Goal: Information Seeking & Learning: Check status

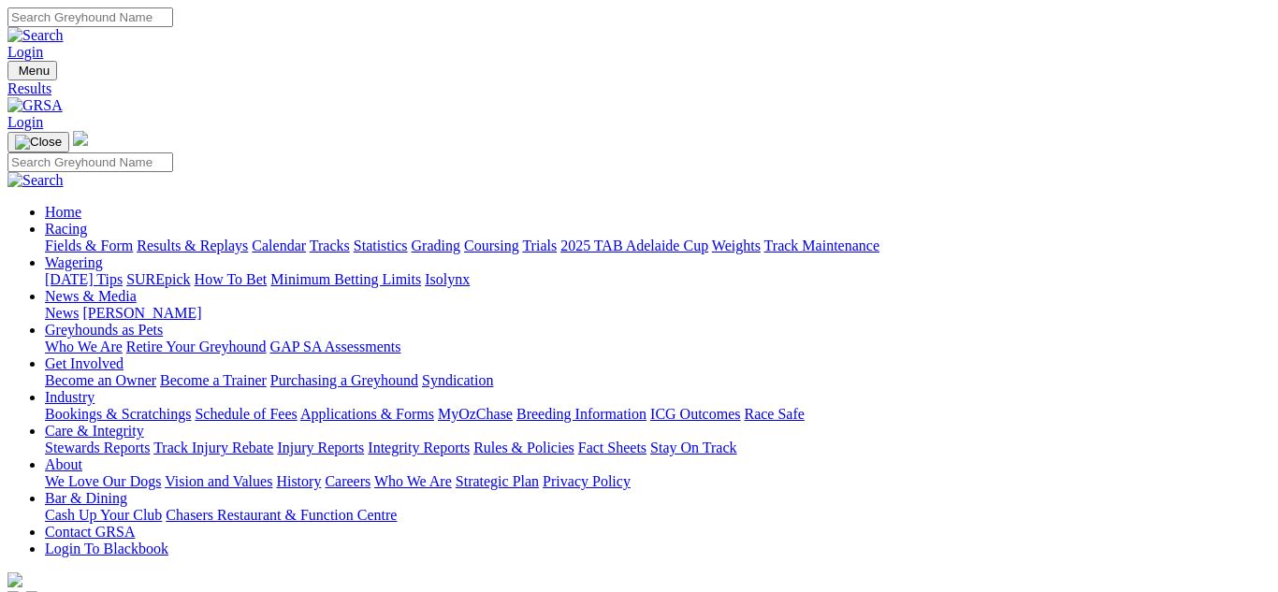
scroll to position [112, 0]
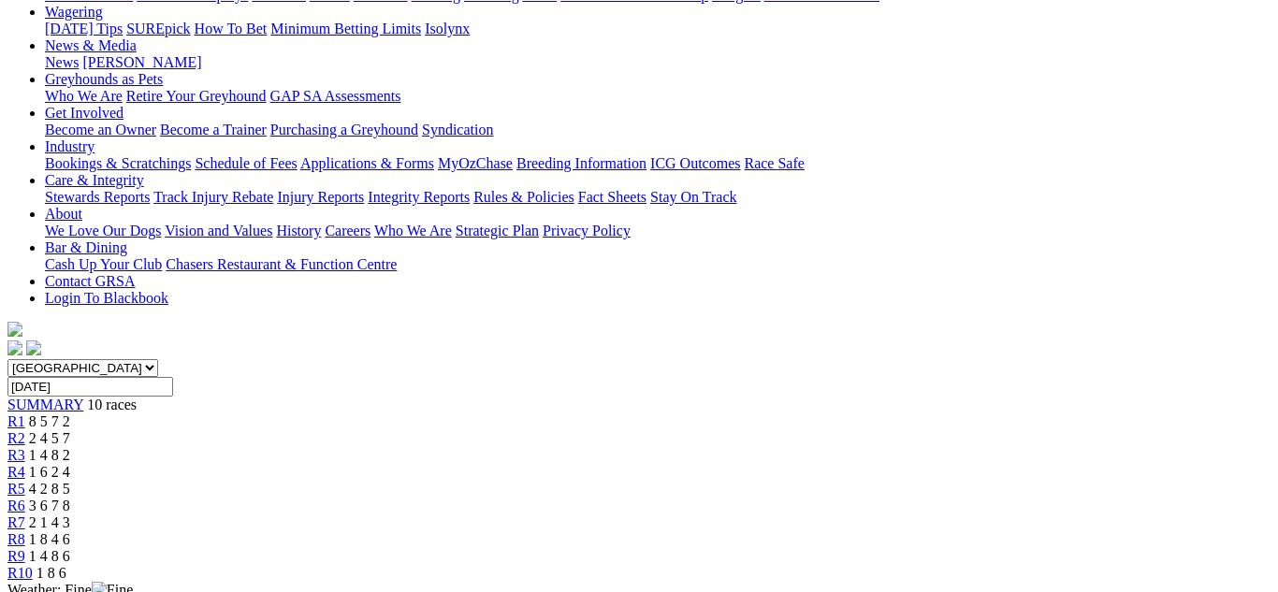
scroll to position [150, 0]
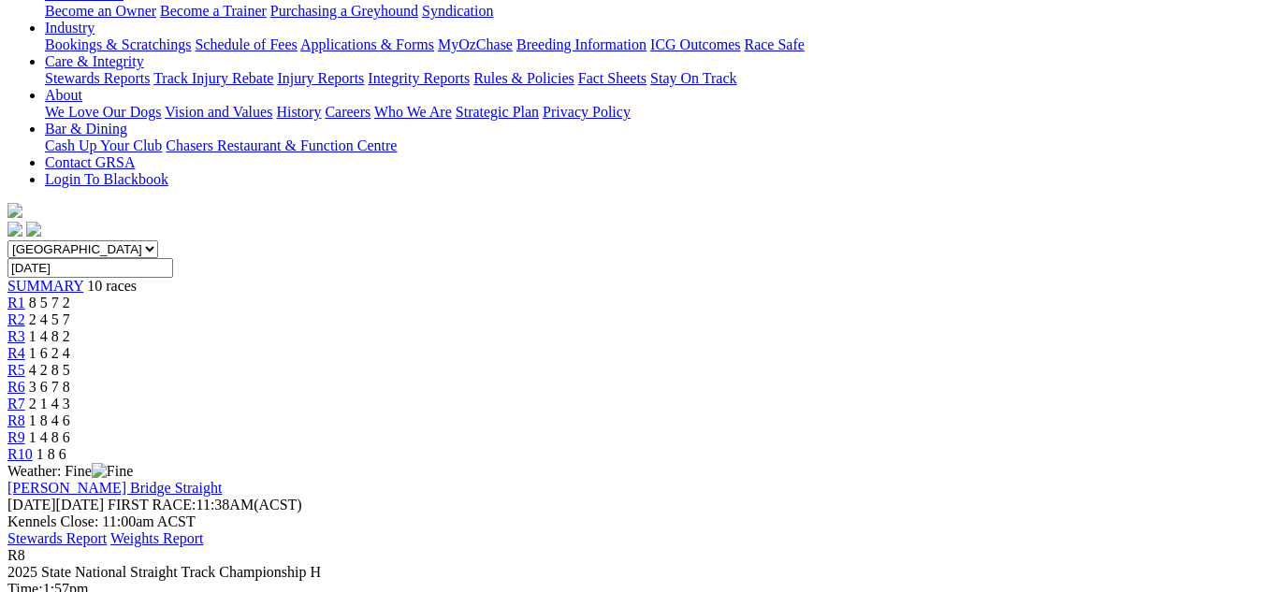
scroll to position [374, 0]
